Goal: Task Accomplishment & Management: Manage account settings

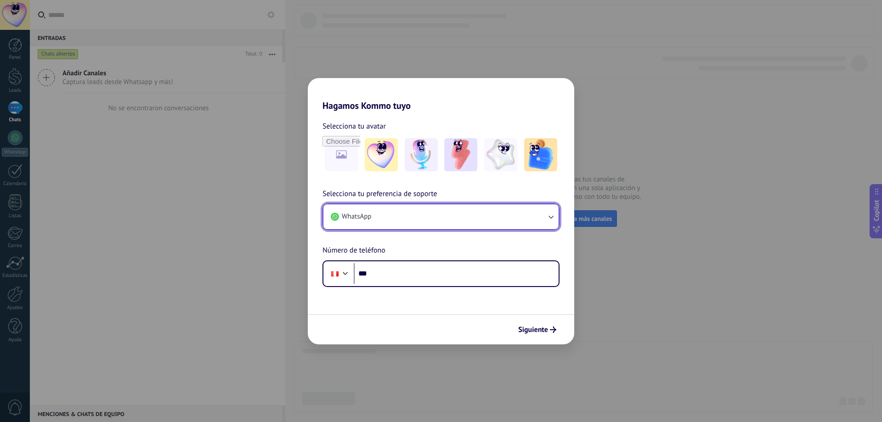
click at [388, 218] on button "WhatsApp" at bounding box center [440, 216] width 235 height 25
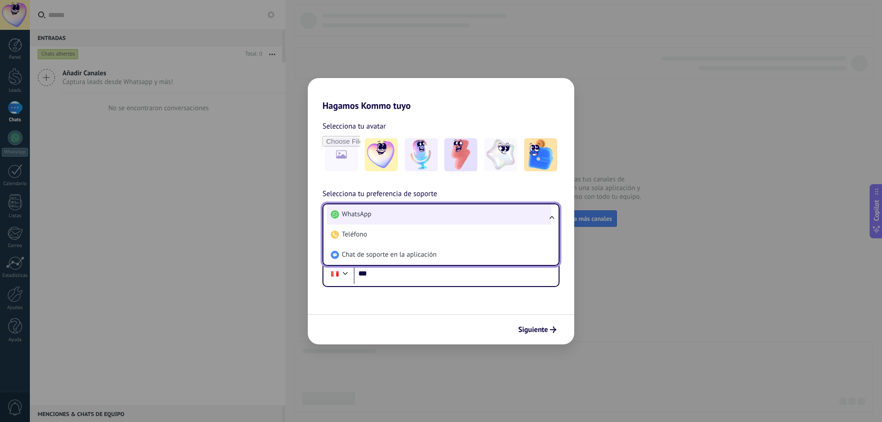
click at [402, 216] on li "WhatsApp" at bounding box center [439, 214] width 224 height 20
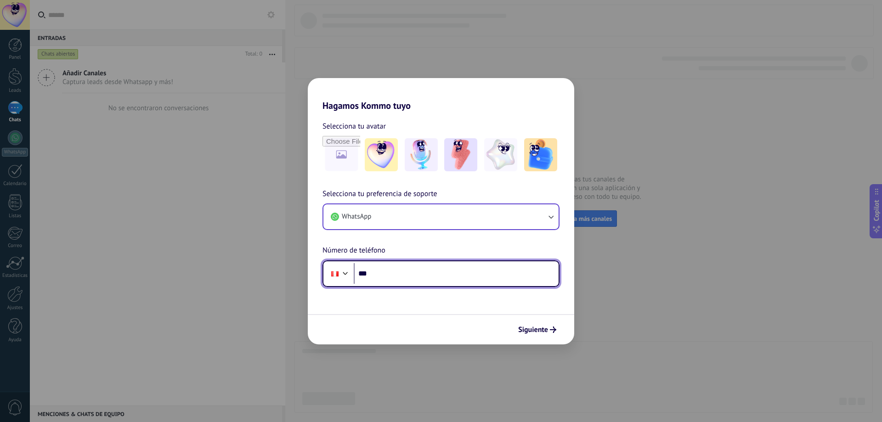
drag, startPoint x: 396, startPoint y: 273, endPoint x: 405, endPoint y: 268, distance: 10.9
click at [396, 273] on input "***" at bounding box center [456, 273] width 205 height 21
type input "**********"
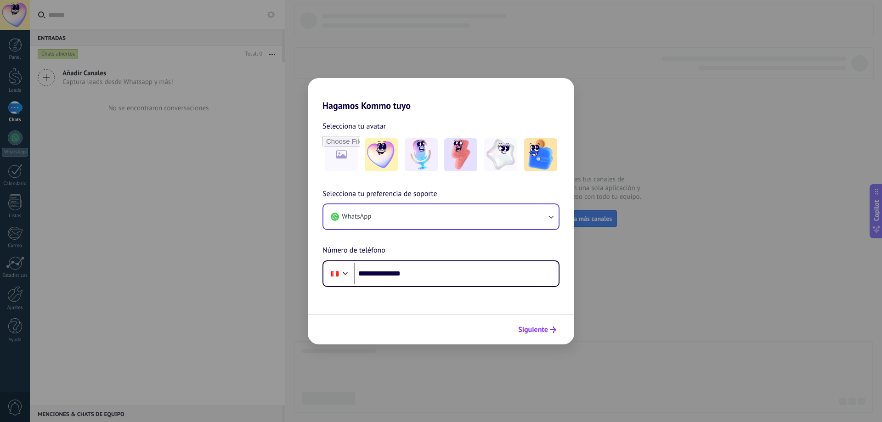
click at [529, 327] on span "Siguiente" at bounding box center [533, 330] width 30 height 6
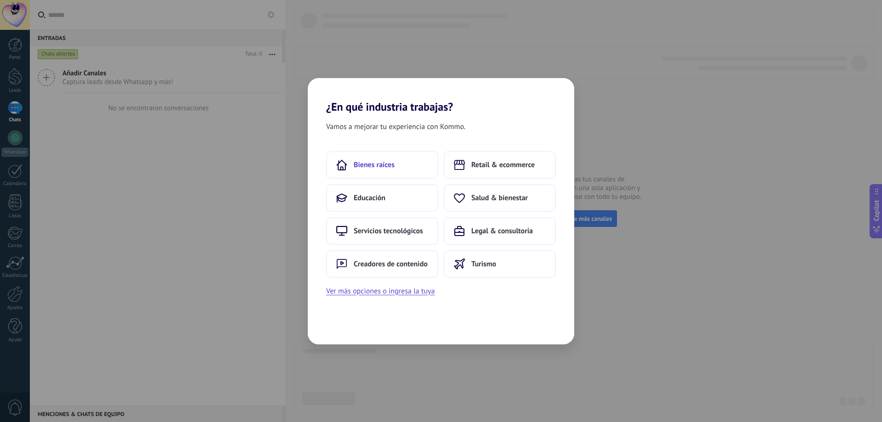
click at [378, 164] on span "Bienes raíces" at bounding box center [374, 164] width 41 height 9
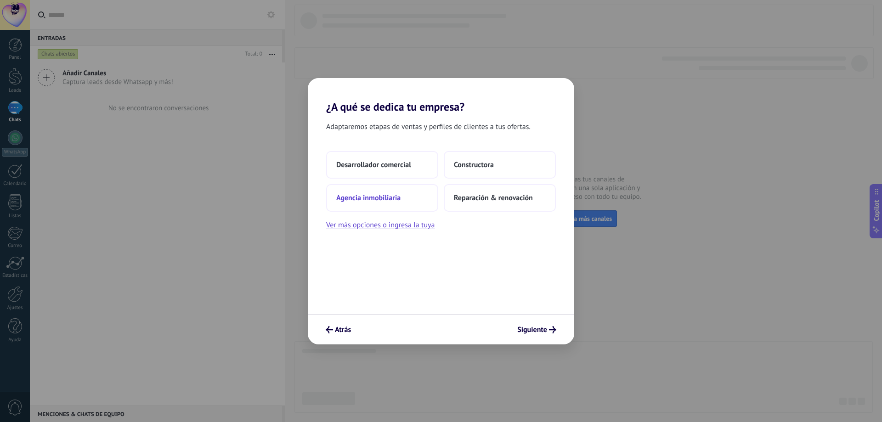
click at [391, 196] on span "Agencia inmobiliaria" at bounding box center [368, 197] width 64 height 9
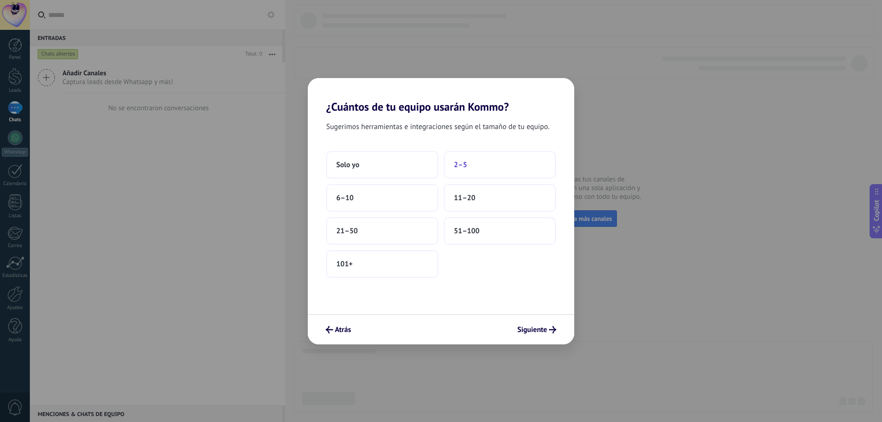
click at [456, 165] on span "2–5" at bounding box center [460, 164] width 13 height 9
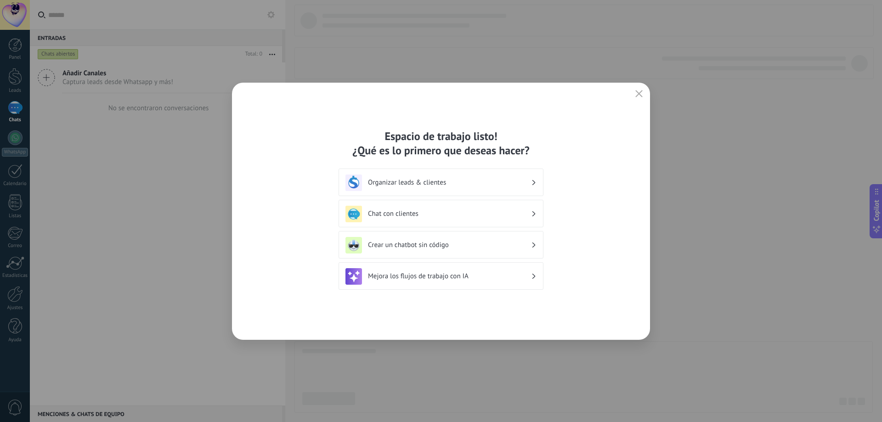
click at [533, 276] on icon at bounding box center [534, 277] width 3 height 6
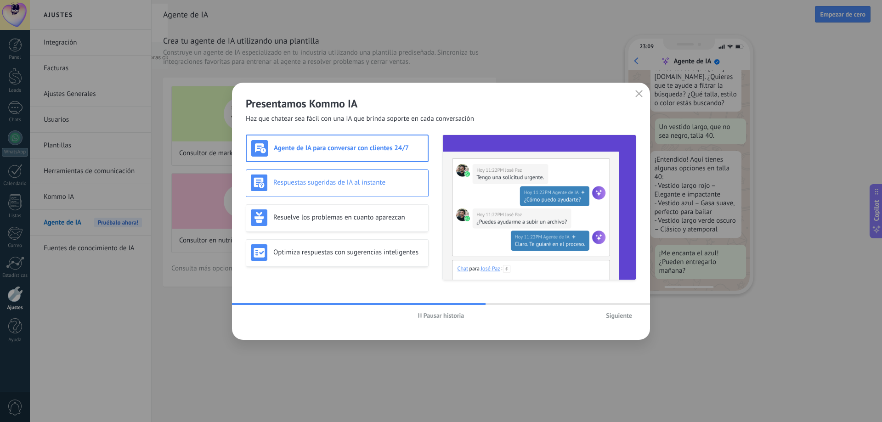
scroll to position [93, 0]
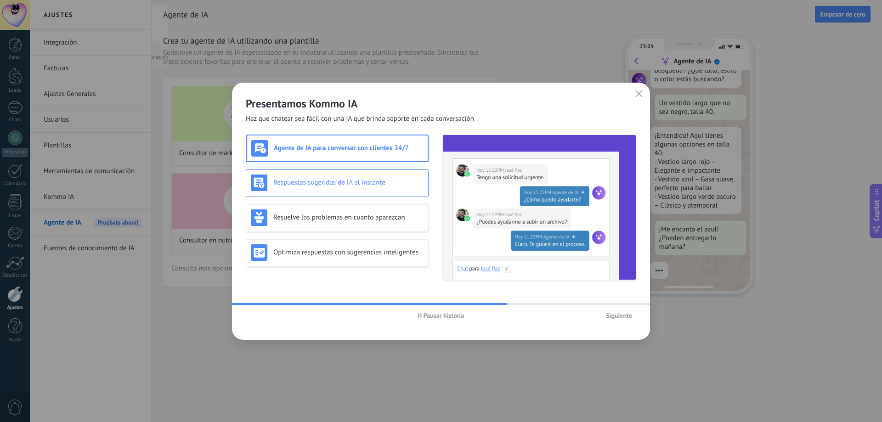
click at [380, 187] on div "Respuestas sugeridas de IA al instante" at bounding box center [337, 183] width 173 height 17
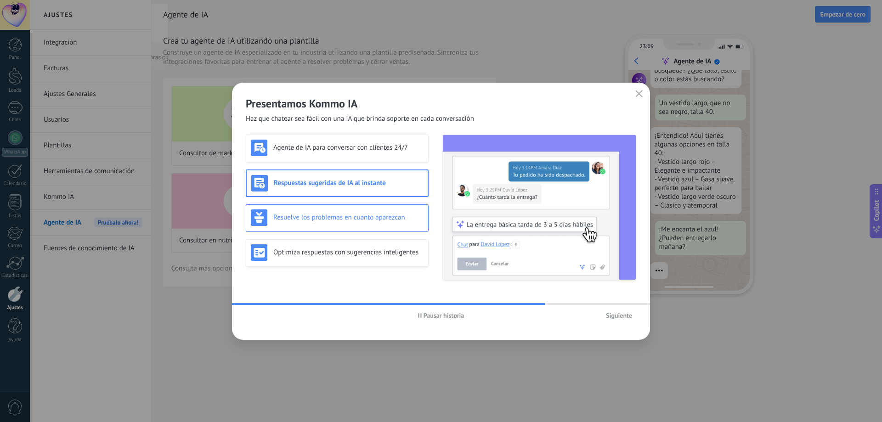
click at [379, 215] on h3 "Resuelve los problemas en cuanto aparezcan" at bounding box center [348, 217] width 150 height 9
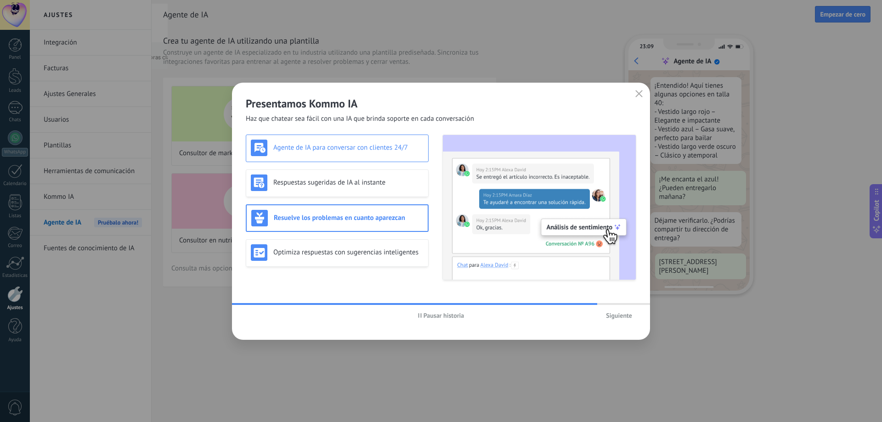
scroll to position [167, 0]
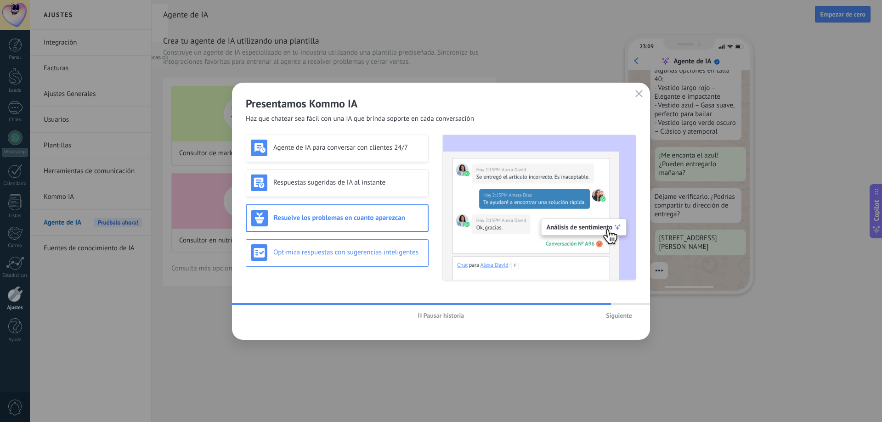
click at [391, 248] on h3 "Optimiza respuestas con sugerencias inteligentes" at bounding box center [348, 252] width 150 height 9
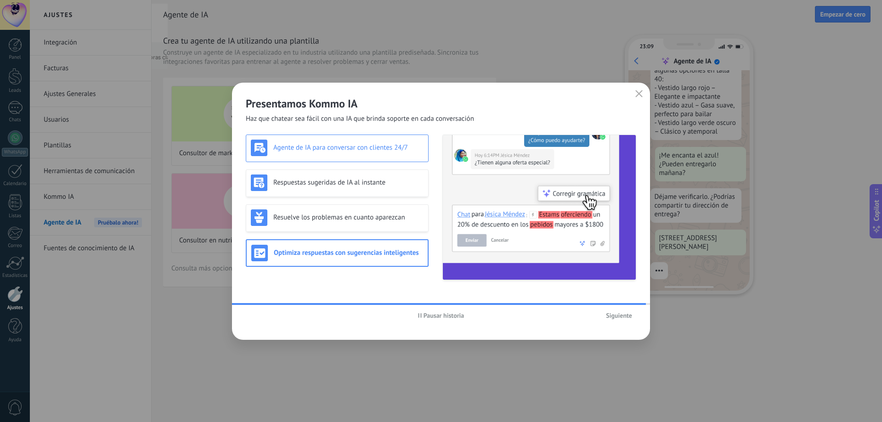
click at [390, 148] on h3 "Agente de IA para conversar con clientes 24/7" at bounding box center [348, 147] width 150 height 9
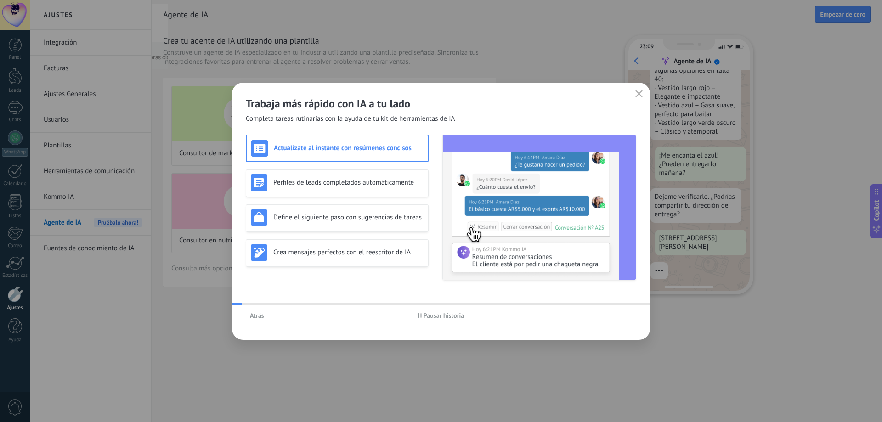
scroll to position [211, 0]
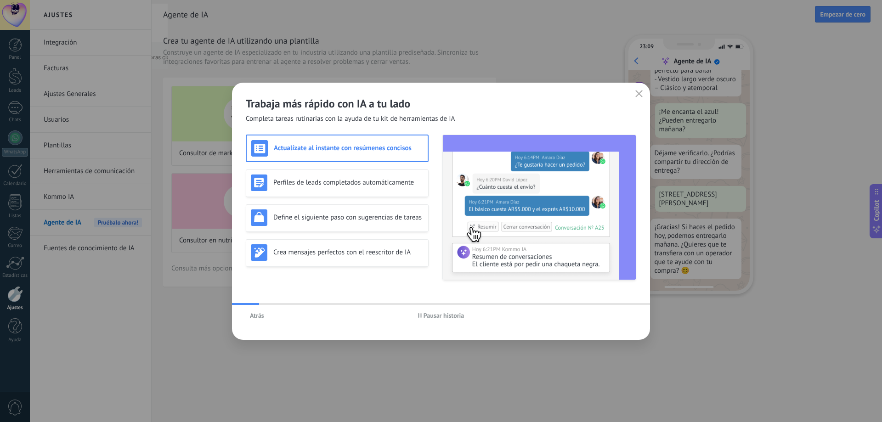
click at [259, 318] on span "Atrás" at bounding box center [257, 315] width 14 height 6
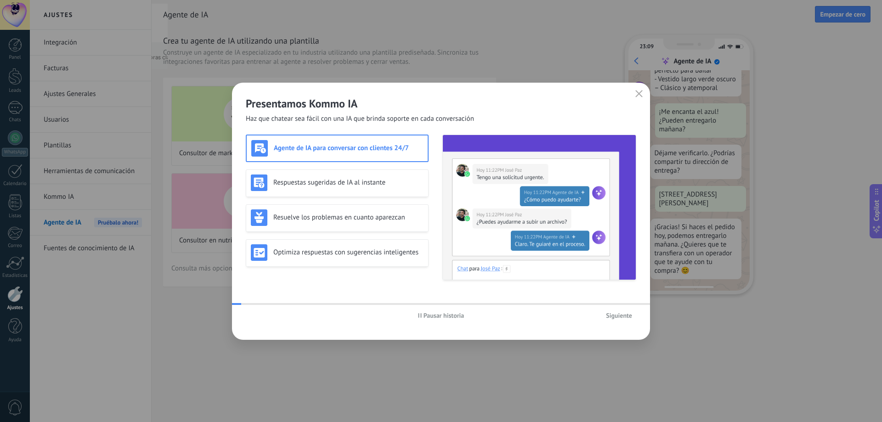
click at [354, 149] on h3 "Agente de IA para conversar con clientes 24/7" at bounding box center [348, 148] width 149 height 9
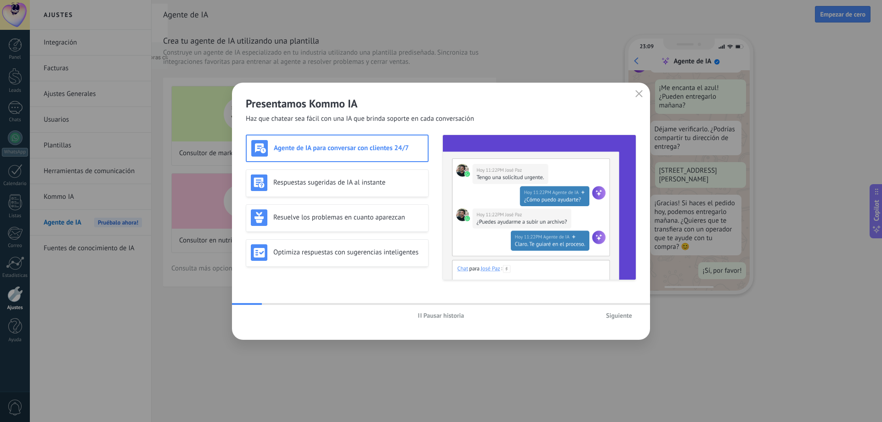
click at [614, 315] on span "Siguiente" at bounding box center [619, 315] width 26 height 6
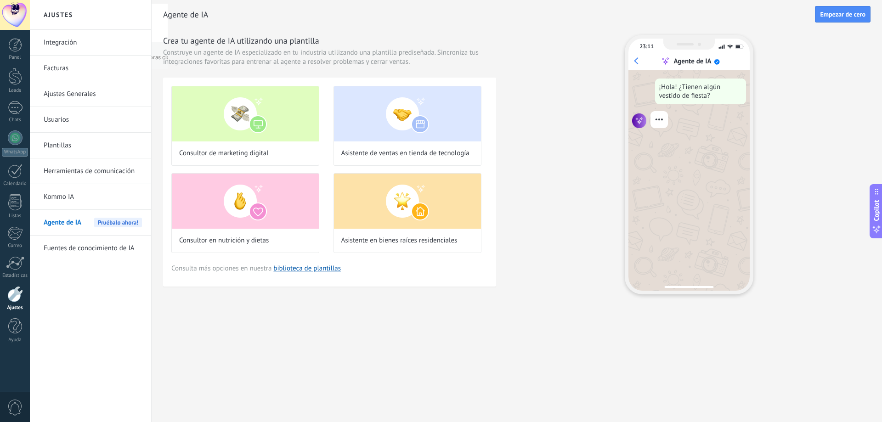
scroll to position [0, 0]
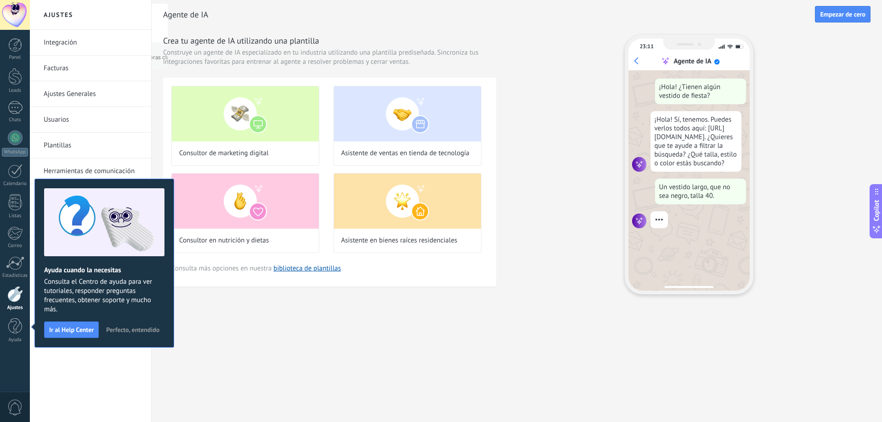
click at [139, 331] on span "Perfecto, entendido" at bounding box center [132, 330] width 53 height 6
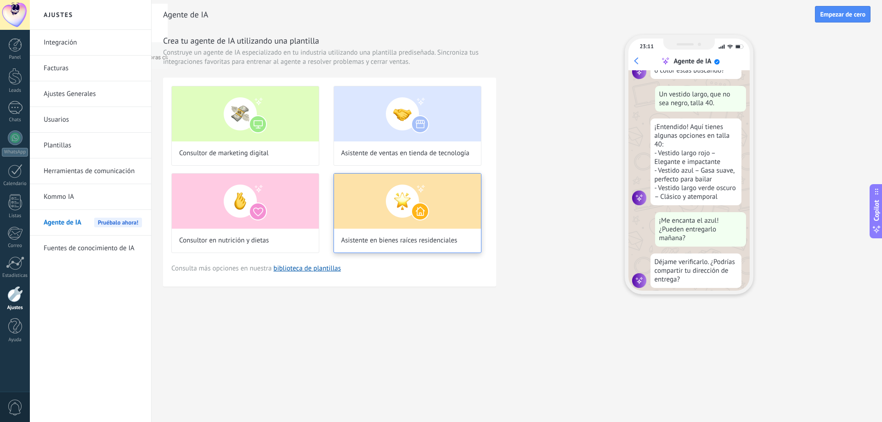
scroll to position [110, 0]
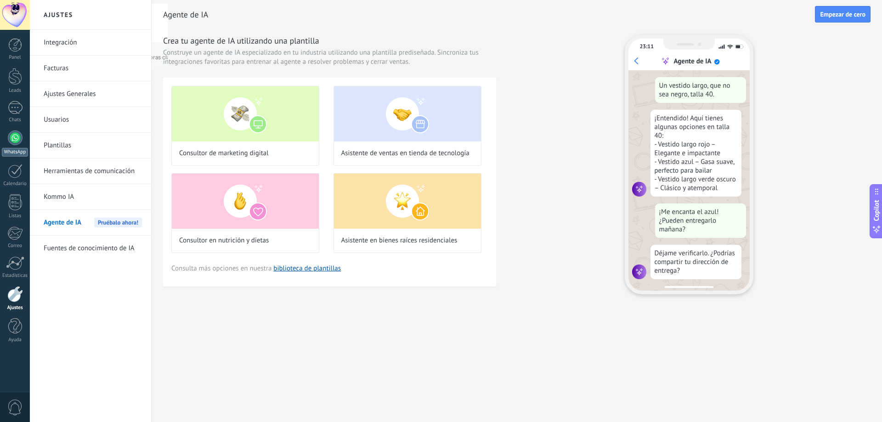
click at [11, 133] on div at bounding box center [15, 138] width 15 height 15
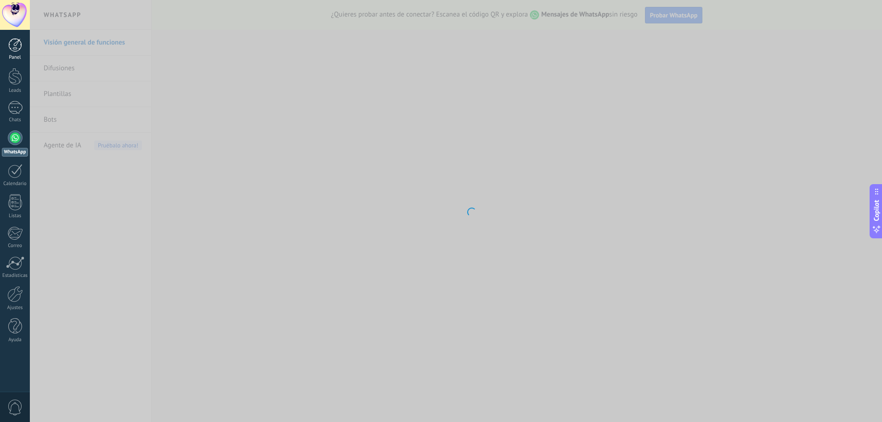
click at [17, 43] on div at bounding box center [15, 45] width 14 height 14
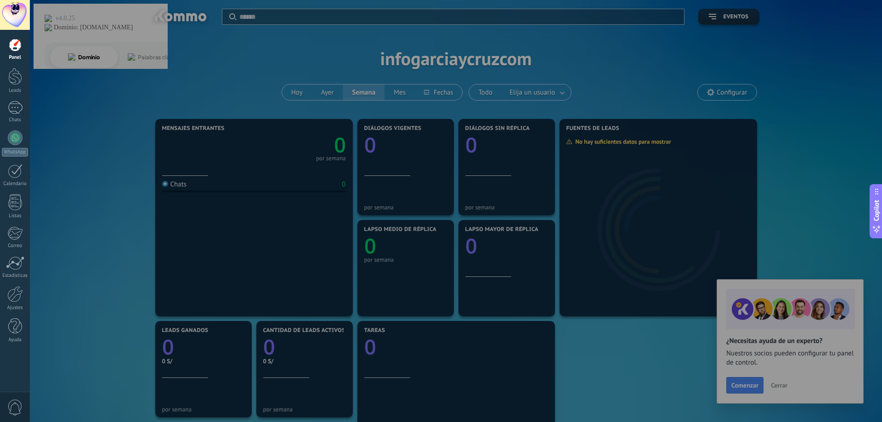
click at [98, 172] on div at bounding box center [471, 211] width 882 height 422
click at [74, 50] on div at bounding box center [471, 211] width 882 height 422
click at [140, 80] on div at bounding box center [471, 211] width 882 height 422
click at [751, 335] on div at bounding box center [471, 211] width 882 height 422
click at [880, 218] on span "Copilot" at bounding box center [876, 210] width 9 height 21
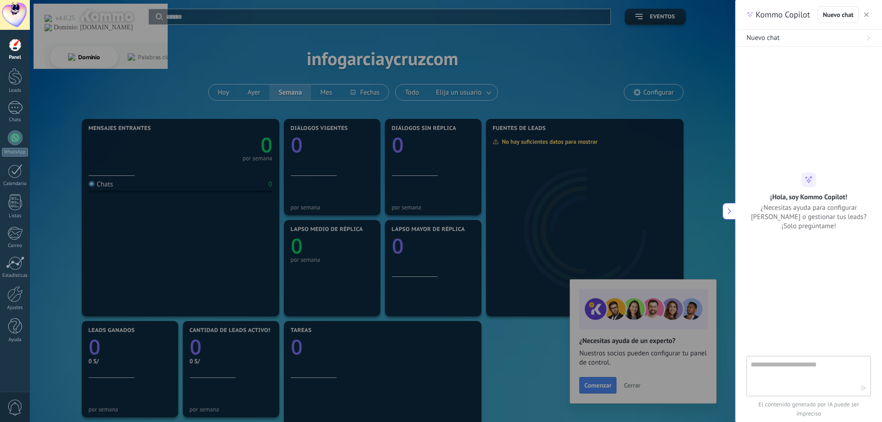
click at [868, 14] on use "button" at bounding box center [866, 14] width 5 height 5
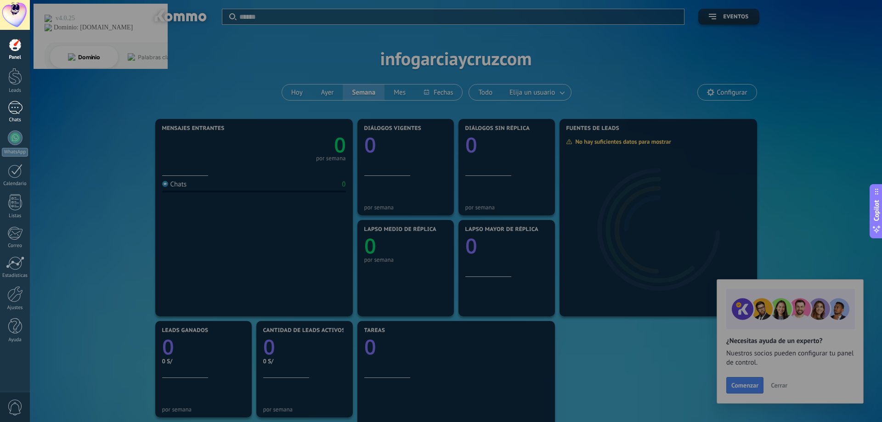
click at [8, 104] on div at bounding box center [15, 107] width 15 height 13
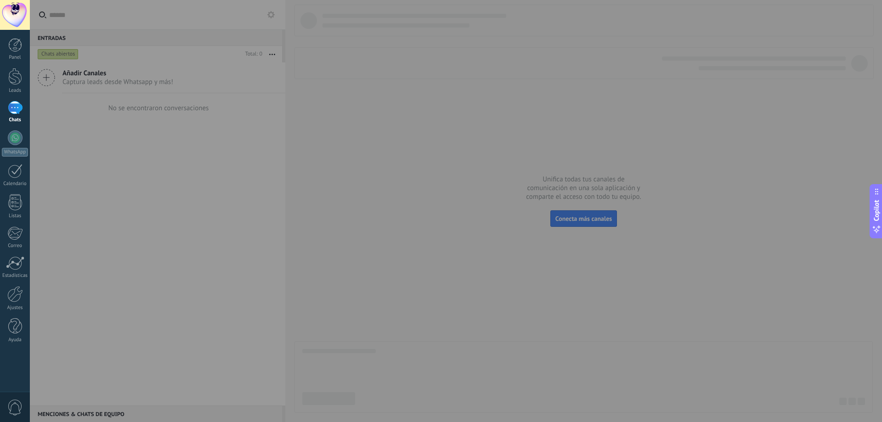
click at [164, 156] on div at bounding box center [471, 211] width 882 height 422
click at [87, 55] on div at bounding box center [471, 211] width 882 height 422
click at [102, 79] on div at bounding box center [471, 211] width 882 height 422
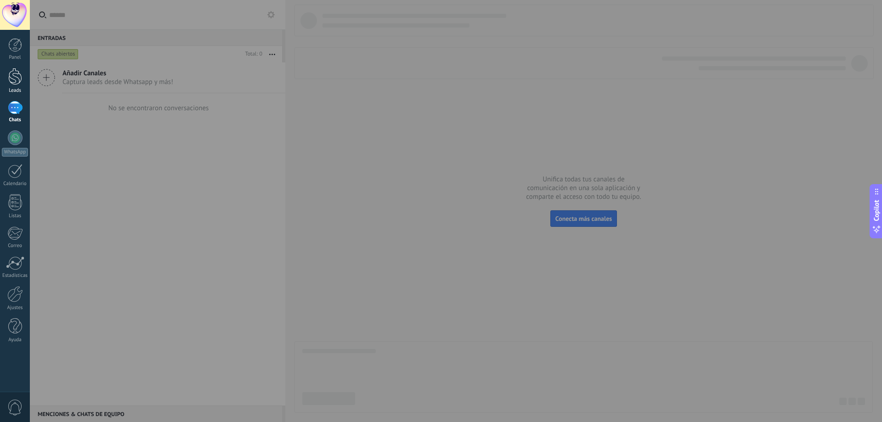
click at [15, 74] on div at bounding box center [15, 76] width 14 height 17
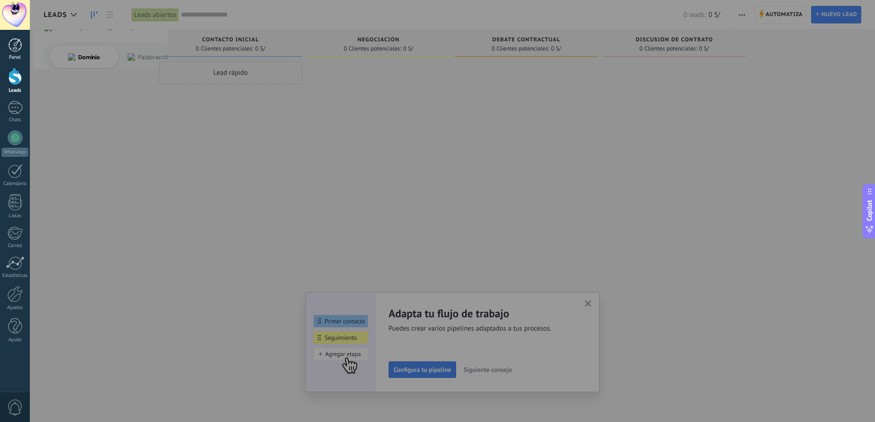
click at [14, 45] on div at bounding box center [15, 45] width 14 height 14
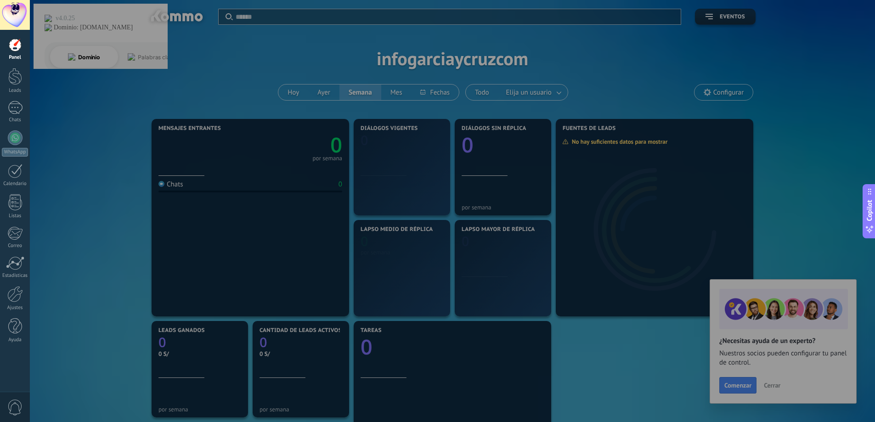
click at [15, 14] on div at bounding box center [15, 15] width 30 height 30
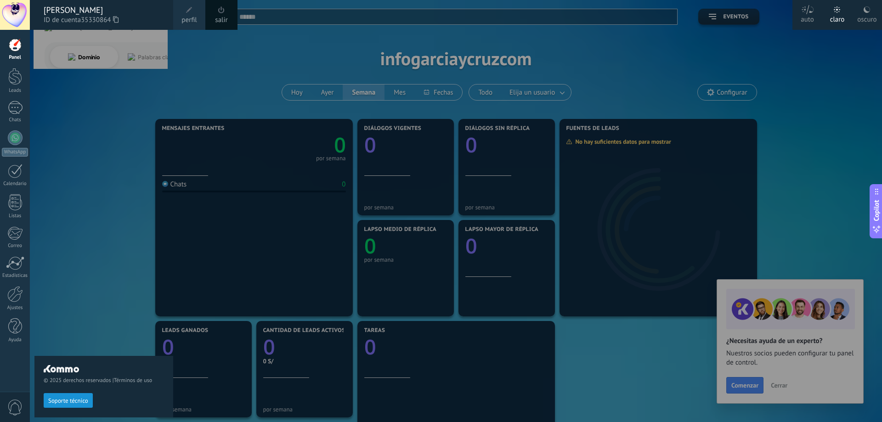
click at [188, 17] on span "perfil" at bounding box center [189, 20] width 15 height 10
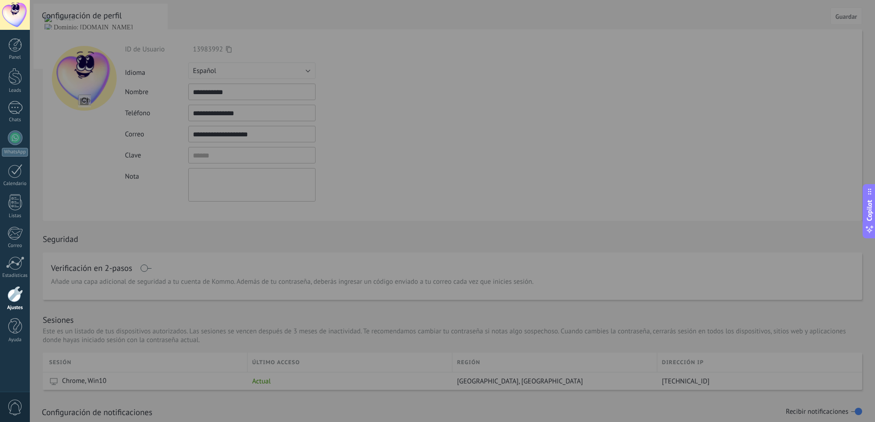
click at [260, 121] on div at bounding box center [467, 211] width 875 height 422
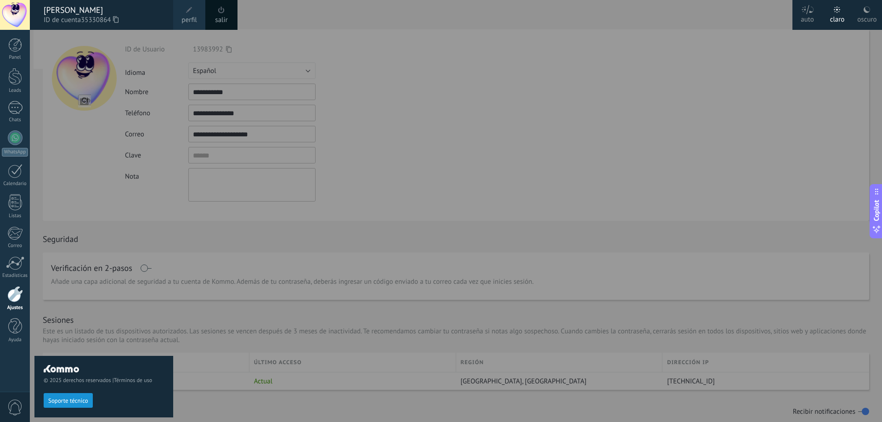
click at [102, 338] on div "© 2025 derechos reservados | Términos de uso Soporte técnico" at bounding box center [103, 226] width 139 height 392
click at [13, 298] on div at bounding box center [15, 294] width 16 height 16
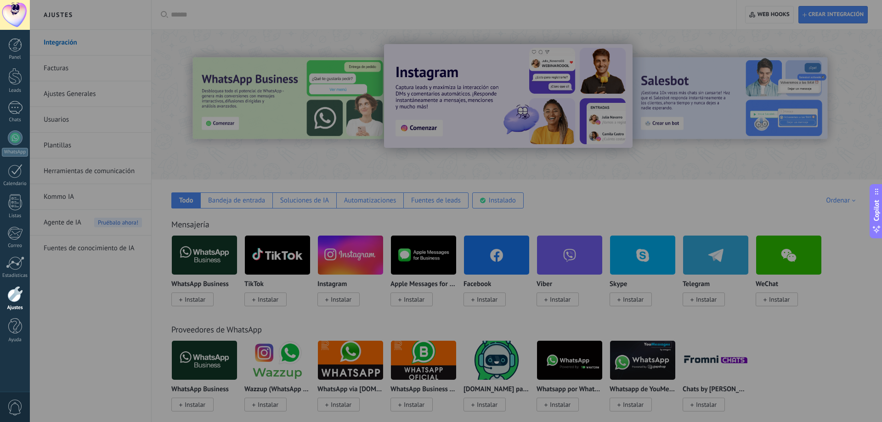
click at [17, 20] on div at bounding box center [15, 15] width 30 height 30
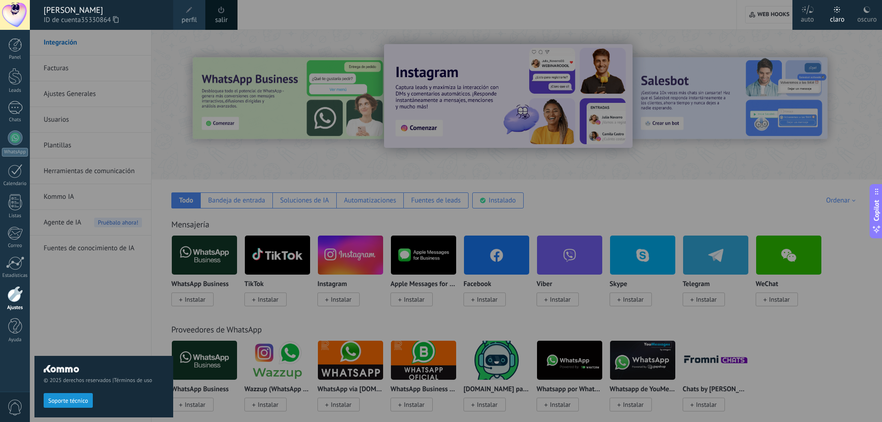
click at [183, 17] on span "perfil" at bounding box center [189, 20] width 15 height 10
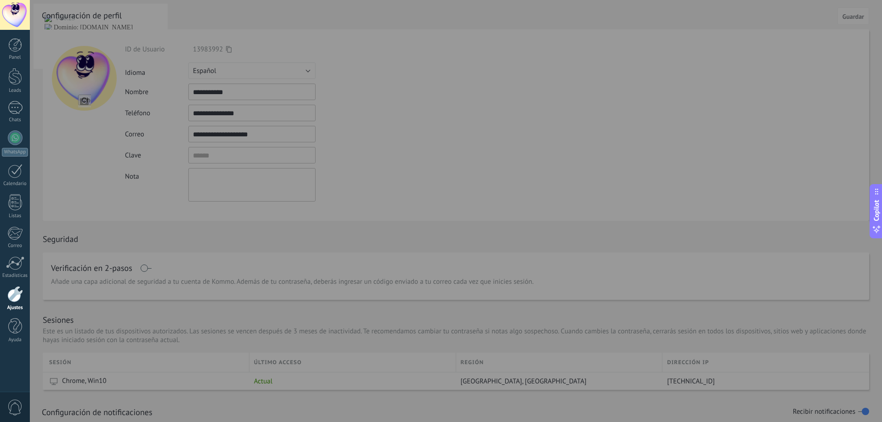
click at [293, 142] on div at bounding box center [471, 211] width 882 height 422
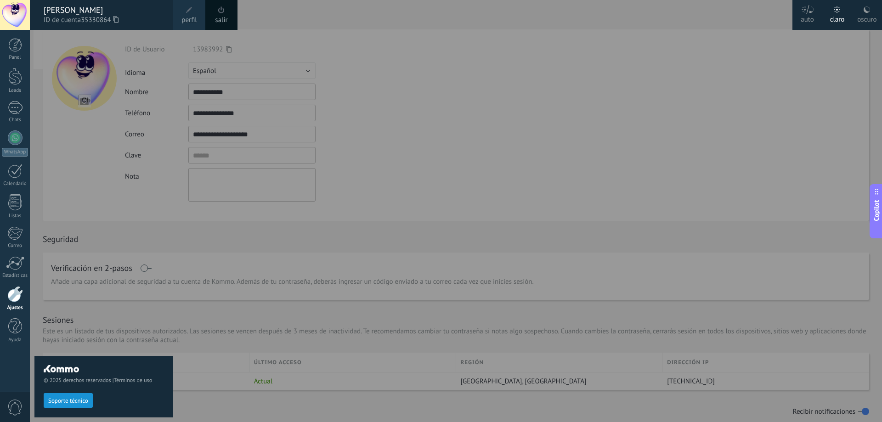
click at [8, 297] on div at bounding box center [15, 294] width 16 height 16
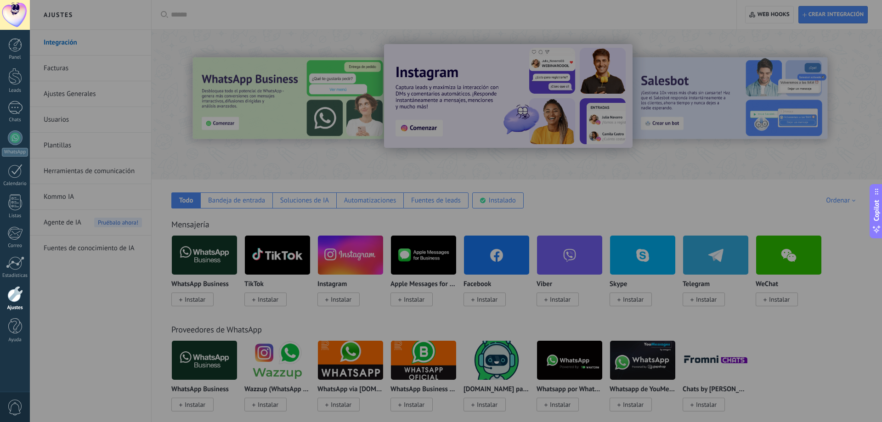
click at [110, 296] on div at bounding box center [471, 211] width 882 height 422
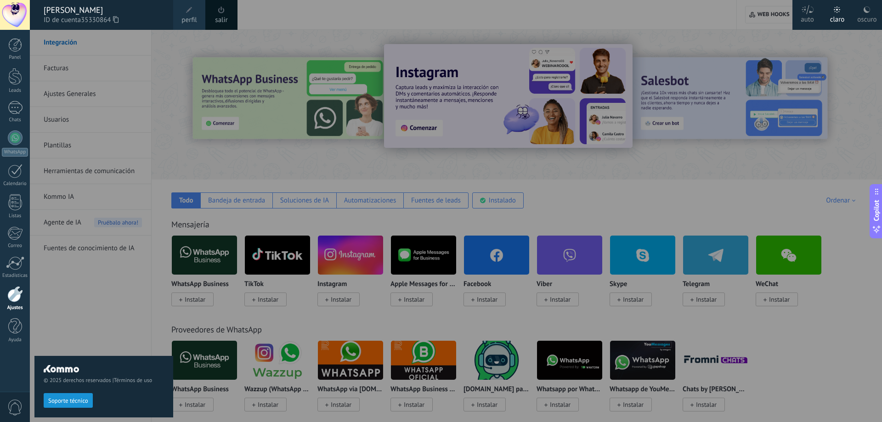
click at [82, 405] on button "Soporte técnico" at bounding box center [68, 400] width 49 height 15
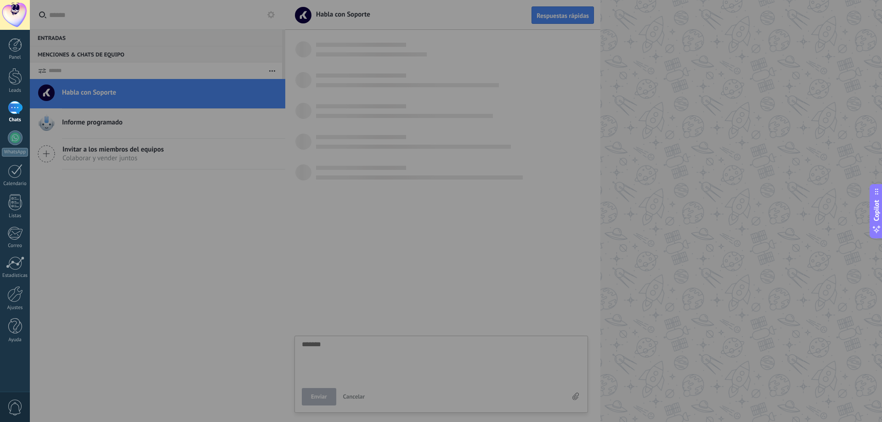
scroll to position [9, 0]
click at [11, 14] on div at bounding box center [15, 15] width 30 height 30
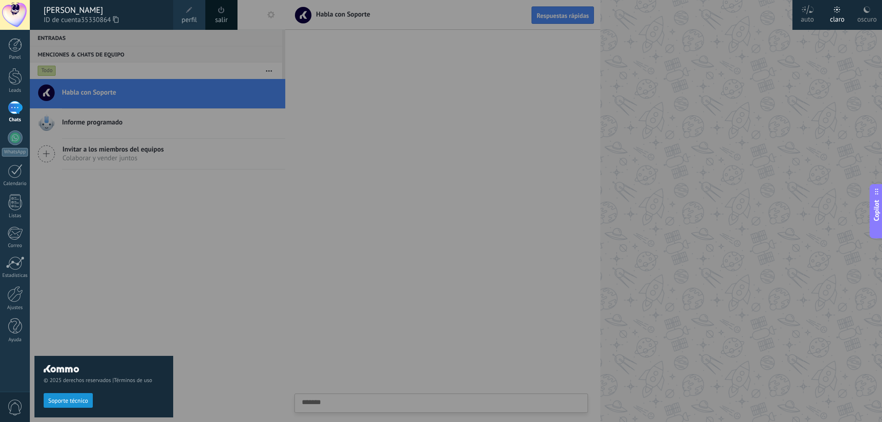
click at [193, 20] on span "perfil" at bounding box center [189, 20] width 15 height 10
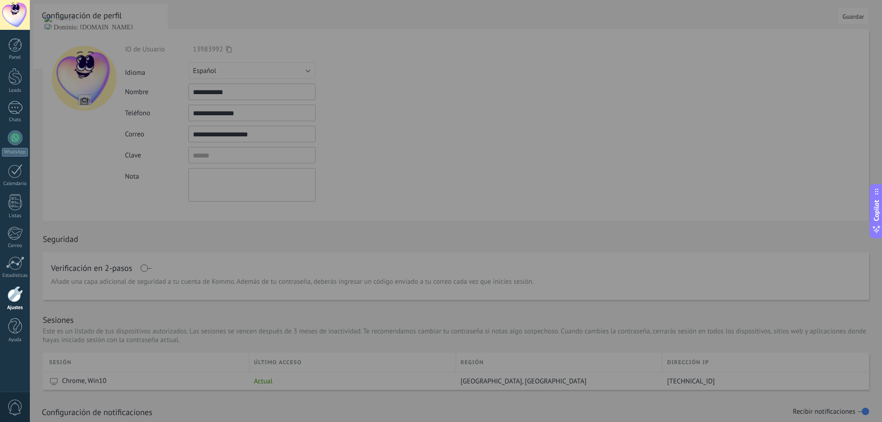
click at [240, 112] on div at bounding box center [471, 211] width 882 height 422
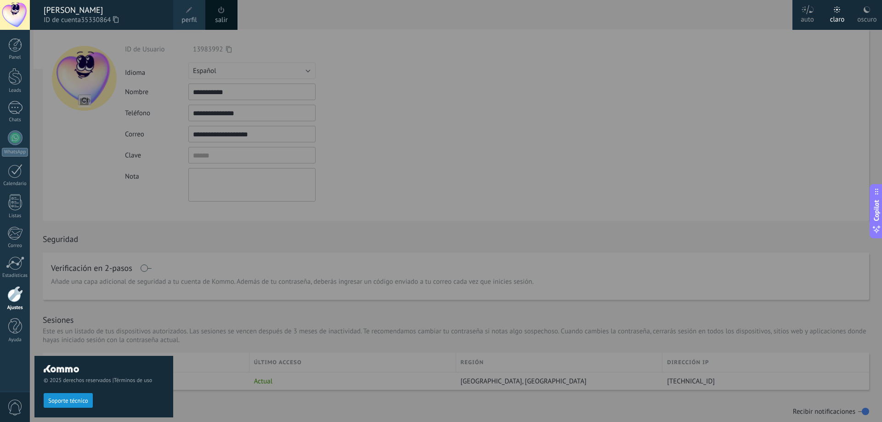
click at [240, 112] on div at bounding box center [471, 211] width 882 height 422
click at [240, 111] on div at bounding box center [471, 211] width 882 height 422
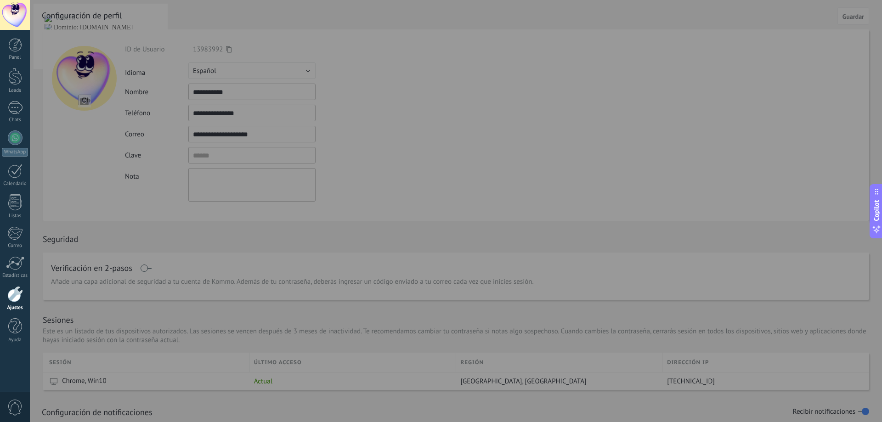
click at [240, 111] on div at bounding box center [471, 211] width 882 height 422
click at [239, 111] on div at bounding box center [471, 211] width 882 height 422
drag, startPoint x: 239, startPoint y: 111, endPoint x: 231, endPoint y: 108, distance: 8.1
click at [231, 108] on div at bounding box center [471, 211] width 882 height 422
click at [17, 47] on div at bounding box center [15, 45] width 14 height 14
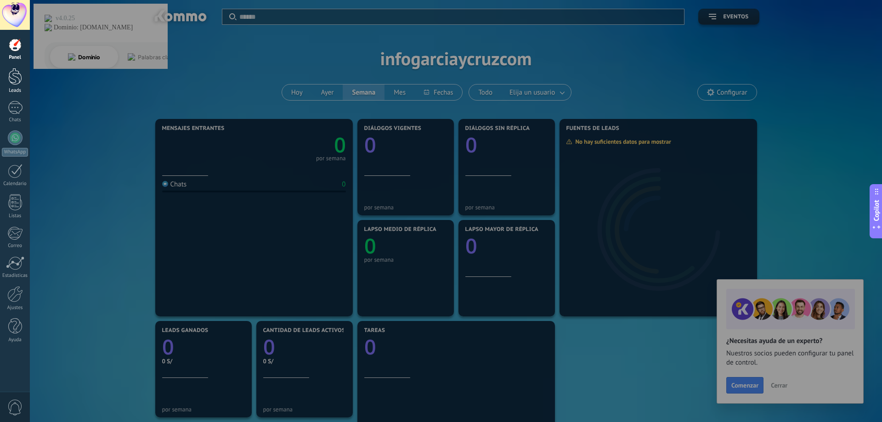
click at [20, 79] on div at bounding box center [15, 76] width 14 height 17
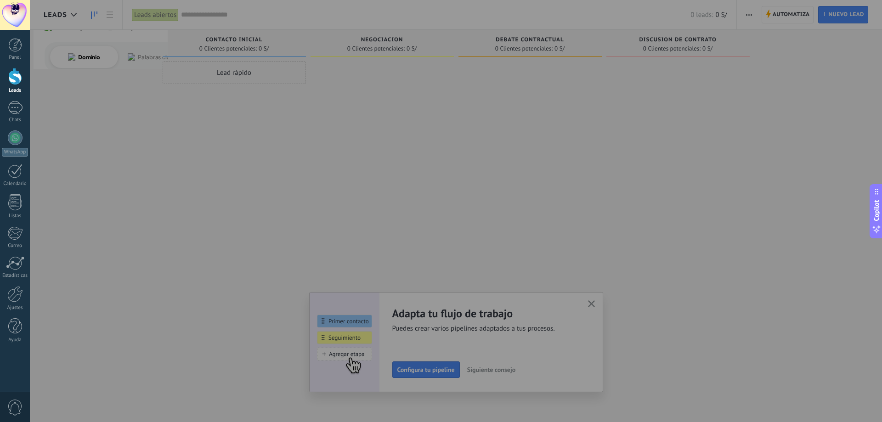
click at [241, 224] on div at bounding box center [471, 211] width 882 height 422
drag, startPoint x: 431, startPoint y: 307, endPoint x: 444, endPoint y: 312, distance: 14.4
click at [434, 309] on div at bounding box center [471, 211] width 882 height 422
drag, startPoint x: 595, startPoint y: 309, endPoint x: 592, endPoint y: 302, distance: 7.4
click at [595, 308] on div at bounding box center [471, 211] width 882 height 422
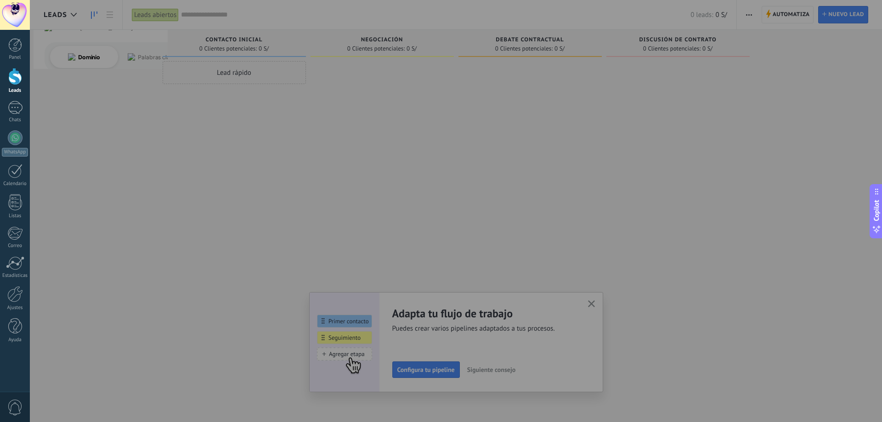
click at [592, 302] on div at bounding box center [471, 211] width 882 height 422
click at [9, 8] on div at bounding box center [15, 15] width 30 height 30
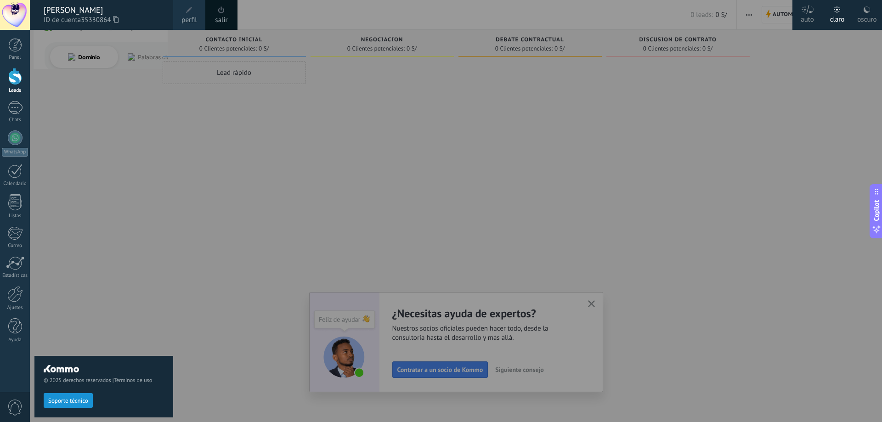
click at [226, 18] on link "salir" at bounding box center [221, 20] width 12 height 10
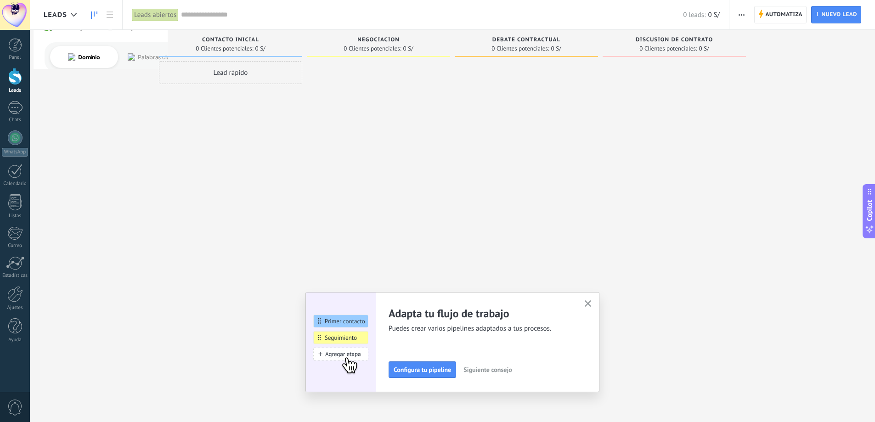
click at [17, 19] on div at bounding box center [15, 15] width 30 height 30
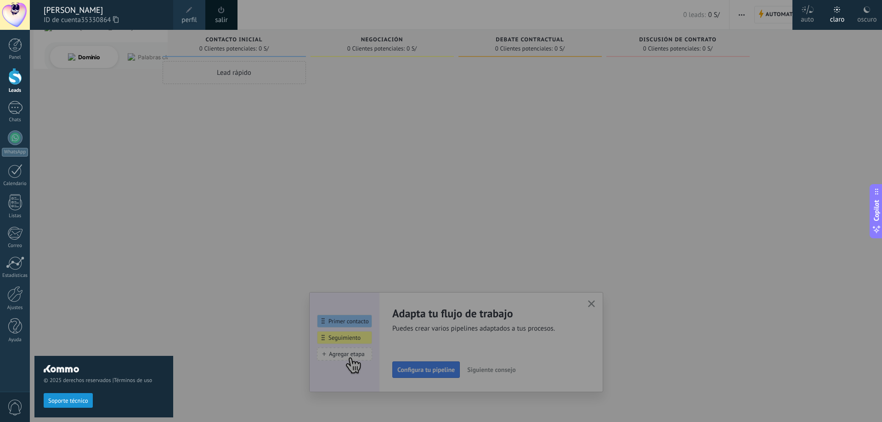
click at [189, 13] on span at bounding box center [189, 10] width 10 height 10
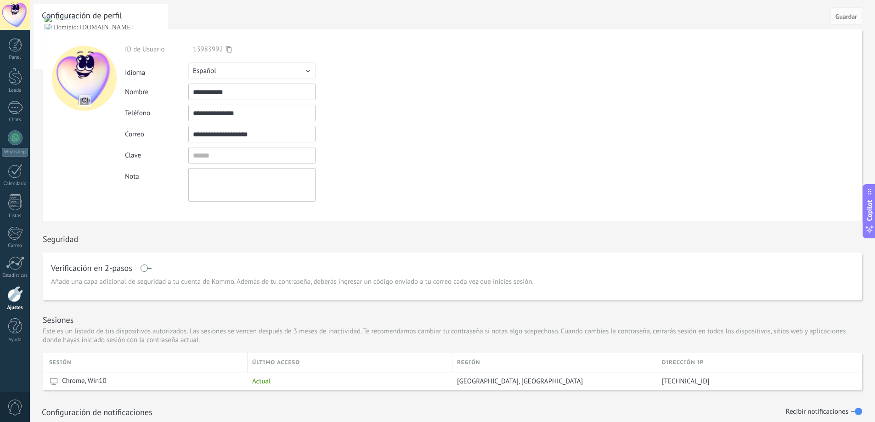
click at [261, 115] on input "**********" at bounding box center [251, 113] width 127 height 17
drag, startPoint x: 276, startPoint y: 118, endPoint x: 205, endPoint y: 103, distance: 71.7
click at [205, 103] on div "**********" at bounding box center [273, 123] width 297 height 157
type input "**********"
click at [380, 143] on div "**********" at bounding box center [273, 123] width 297 height 157
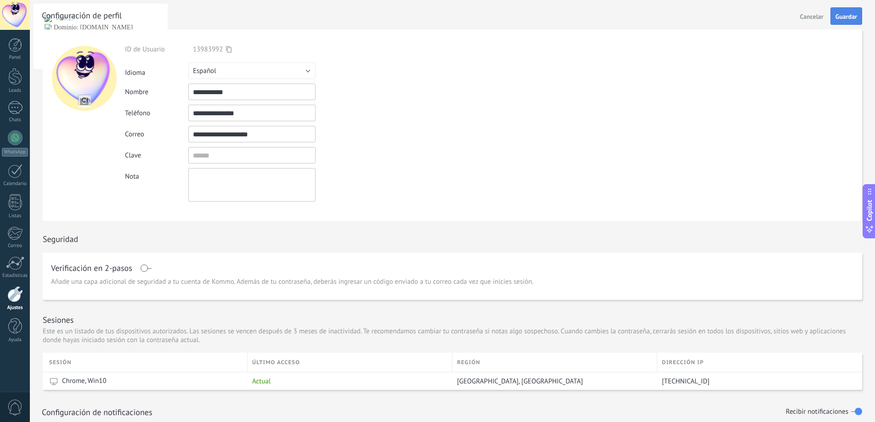
click at [852, 15] on span "Guardar" at bounding box center [847, 16] width 22 height 6
click at [17, 134] on div at bounding box center [15, 138] width 15 height 15
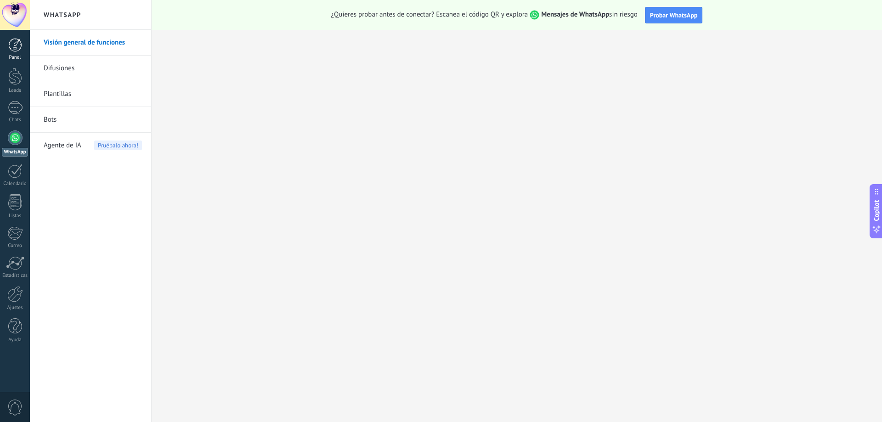
click at [11, 43] on div at bounding box center [15, 45] width 14 height 14
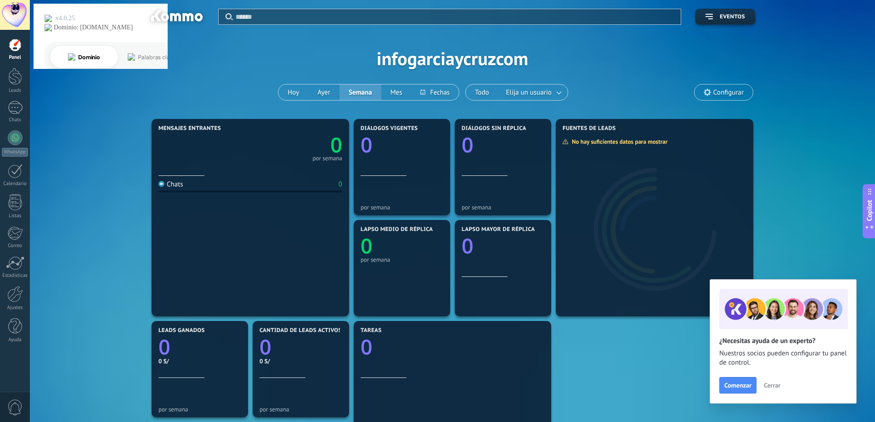
click at [17, 15] on div at bounding box center [15, 15] width 30 height 30
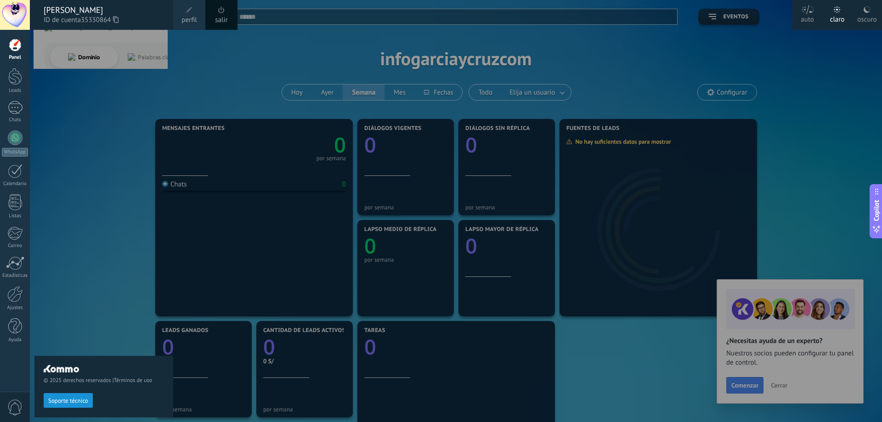
click at [185, 14] on span at bounding box center [189, 10] width 10 height 10
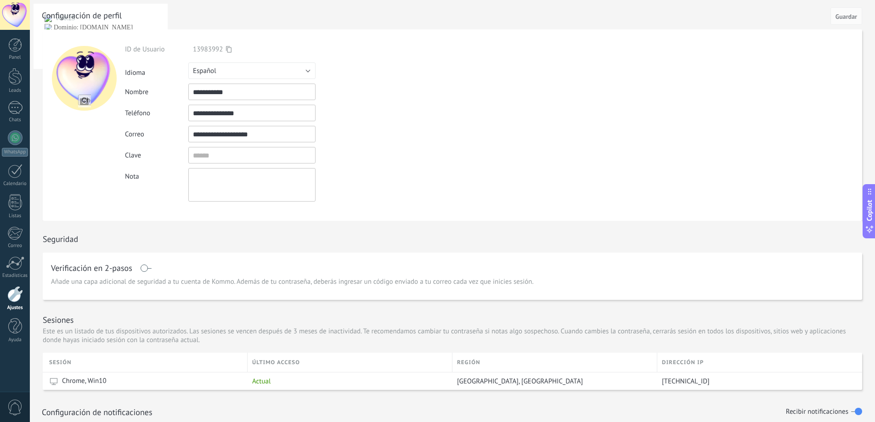
click at [241, 93] on input "**********" at bounding box center [251, 92] width 127 height 17
type input "*******"
click at [848, 10] on button "Guardar" at bounding box center [847, 15] width 32 height 17
click at [11, 49] on div at bounding box center [15, 45] width 14 height 14
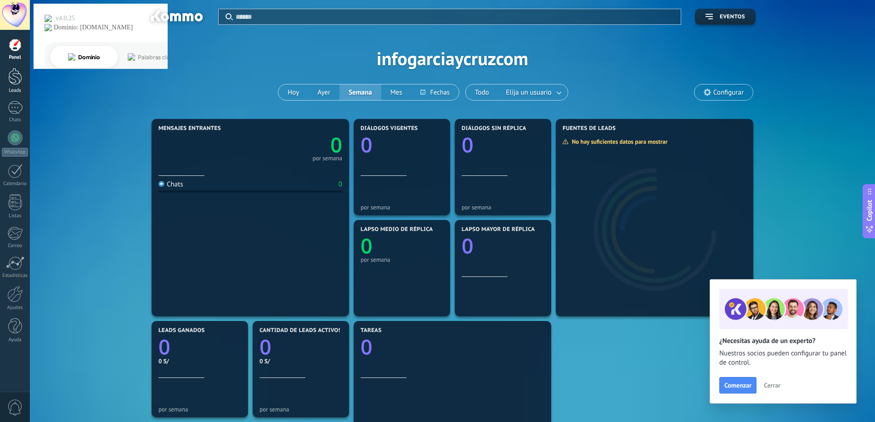
click at [17, 76] on div at bounding box center [15, 76] width 14 height 17
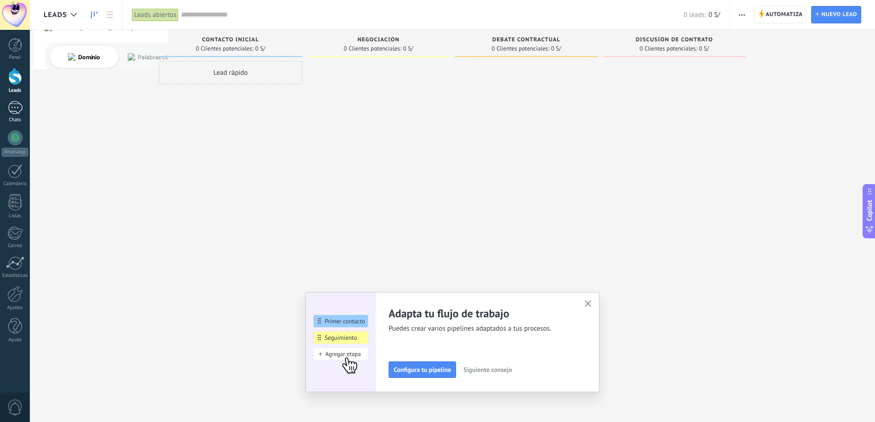
click at [15, 114] on link "Chats" at bounding box center [15, 112] width 30 height 22
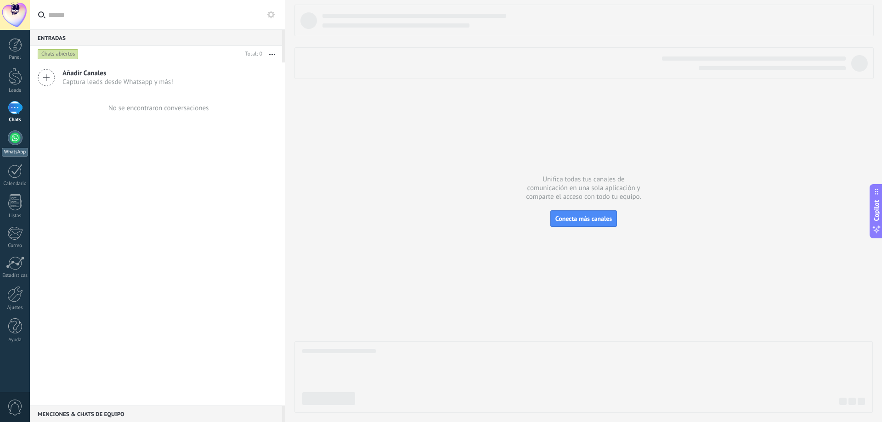
click at [13, 138] on div at bounding box center [15, 138] width 15 height 15
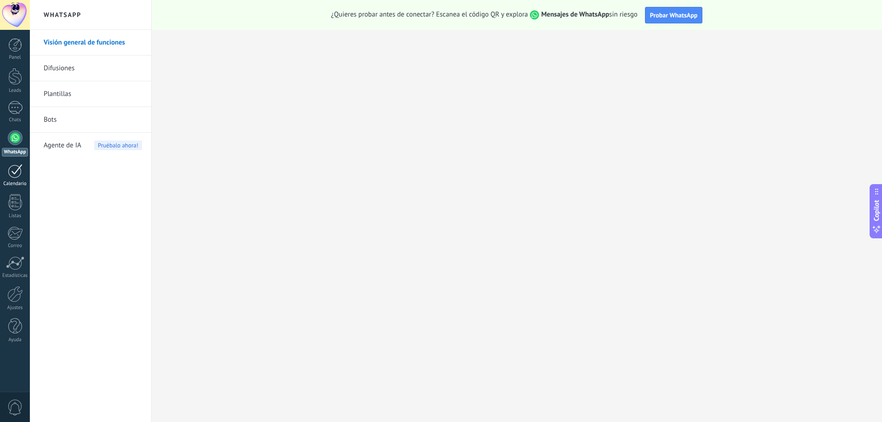
click at [6, 172] on link "Calendario" at bounding box center [15, 175] width 30 height 23
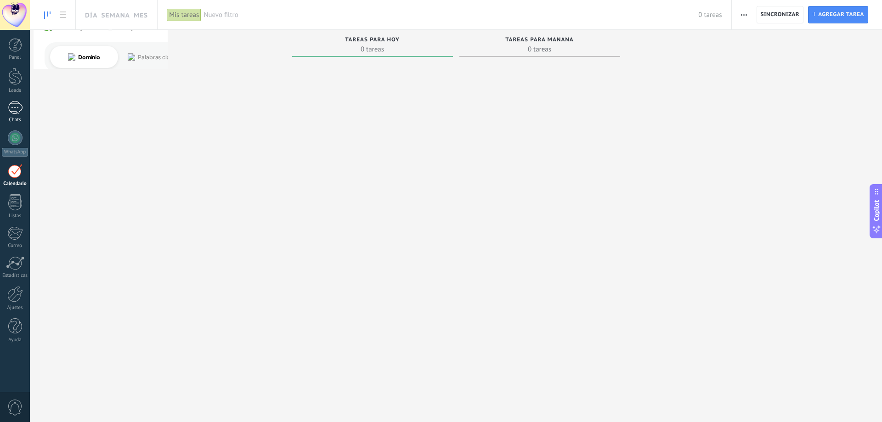
click at [17, 110] on div at bounding box center [15, 107] width 15 height 13
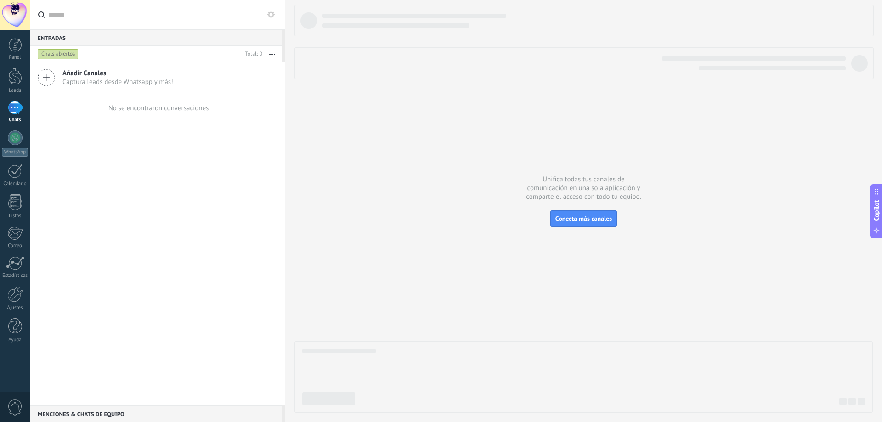
click at [44, 78] on icon at bounding box center [46, 77] width 17 height 17
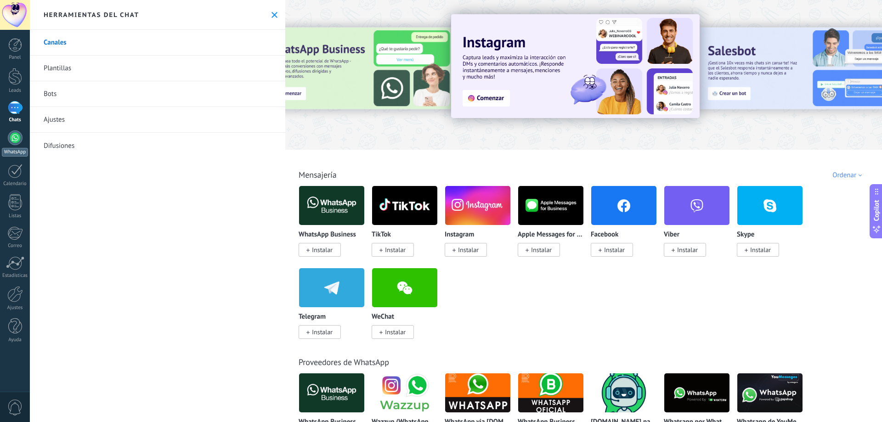
click at [12, 144] on div at bounding box center [15, 138] width 15 height 15
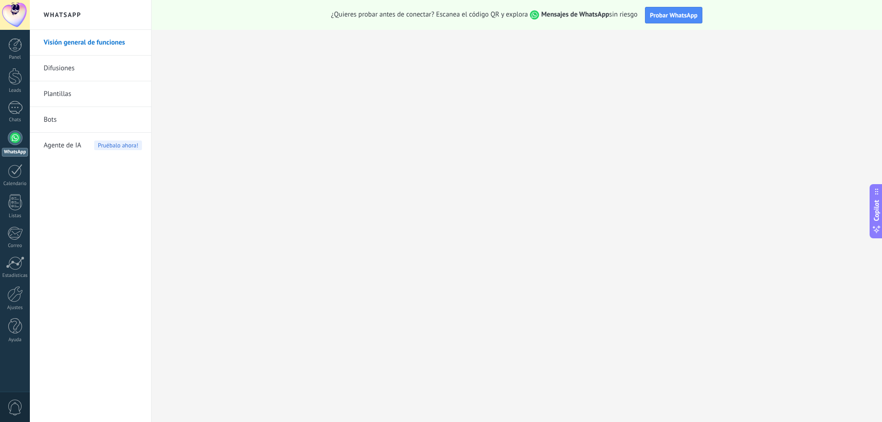
click at [68, 143] on span "Agente de IA" at bounding box center [63, 146] width 38 height 26
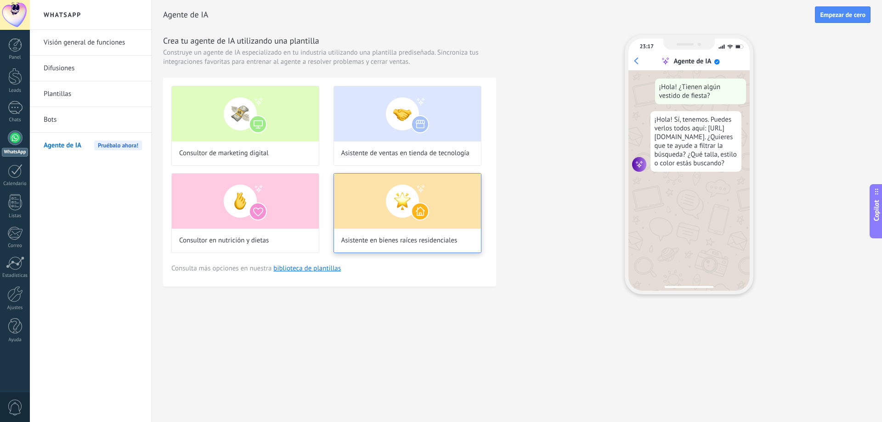
click at [390, 214] on img at bounding box center [407, 201] width 147 height 55
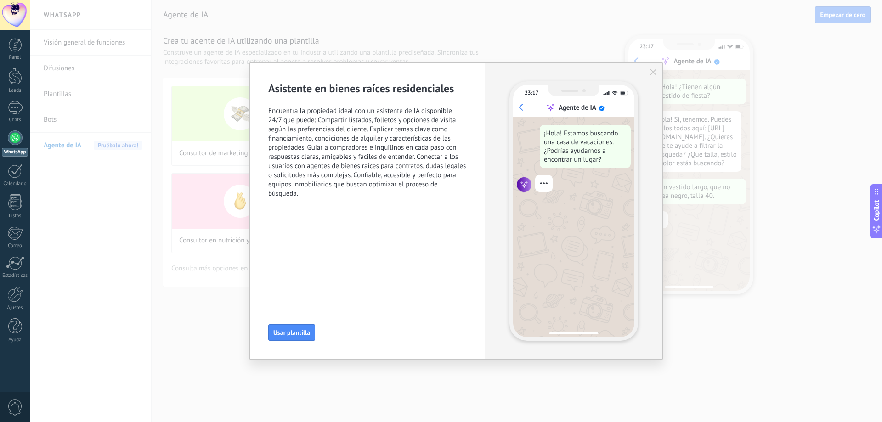
click at [655, 73] on icon "button" at bounding box center [653, 72] width 6 height 6
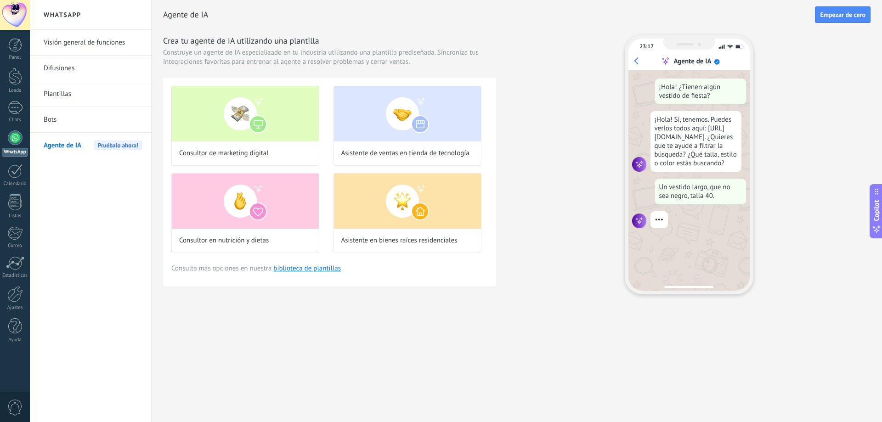
scroll to position [28, 0]
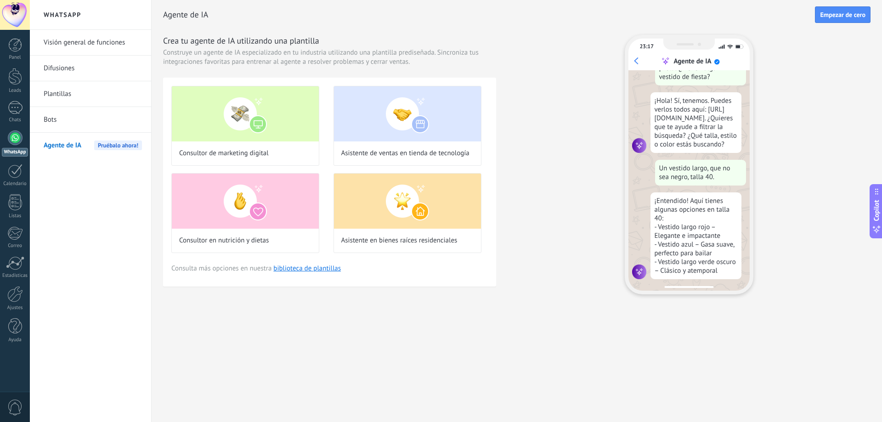
click at [24, 17] on div at bounding box center [15, 15] width 30 height 30
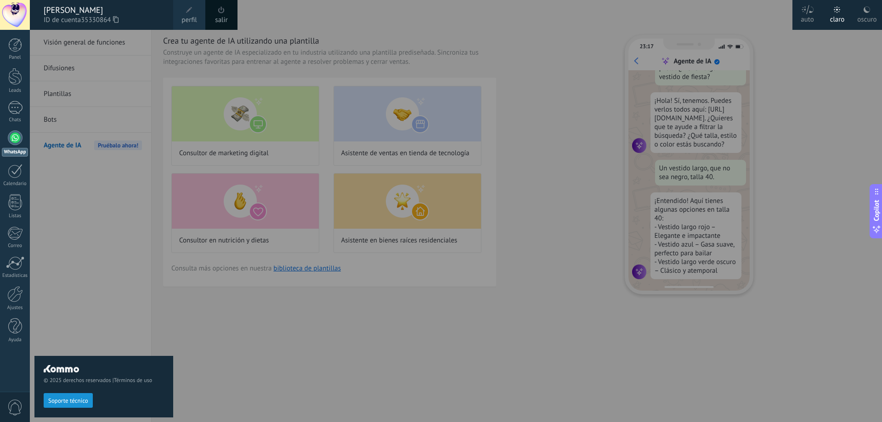
click at [223, 17] on link "salir" at bounding box center [221, 20] width 12 height 10
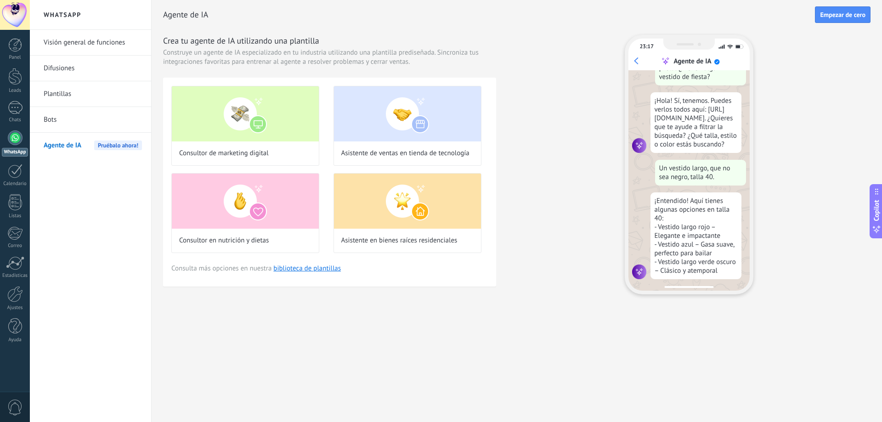
scroll to position [69, 0]
